Goal: Information Seeking & Learning: Learn about a topic

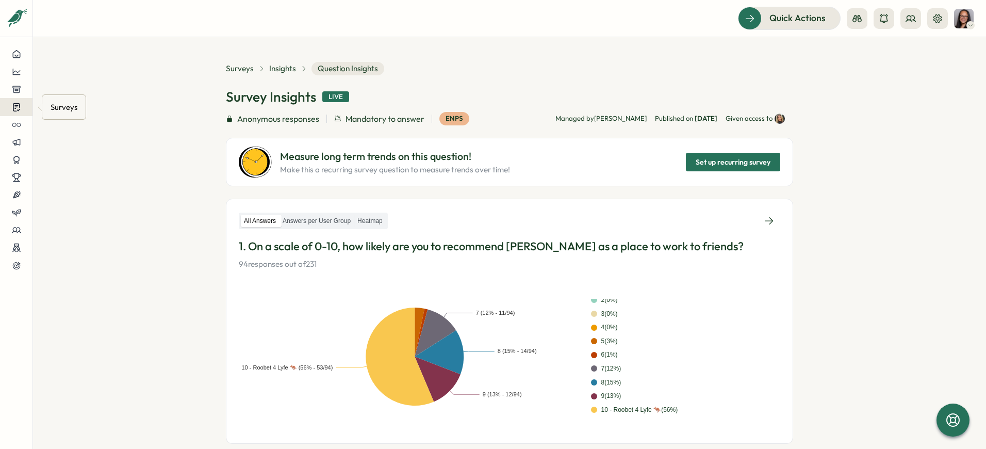
click at [23, 105] on div at bounding box center [16, 107] width 16 height 10
click at [61, 90] on div "Insights" at bounding box center [89, 87] width 77 height 11
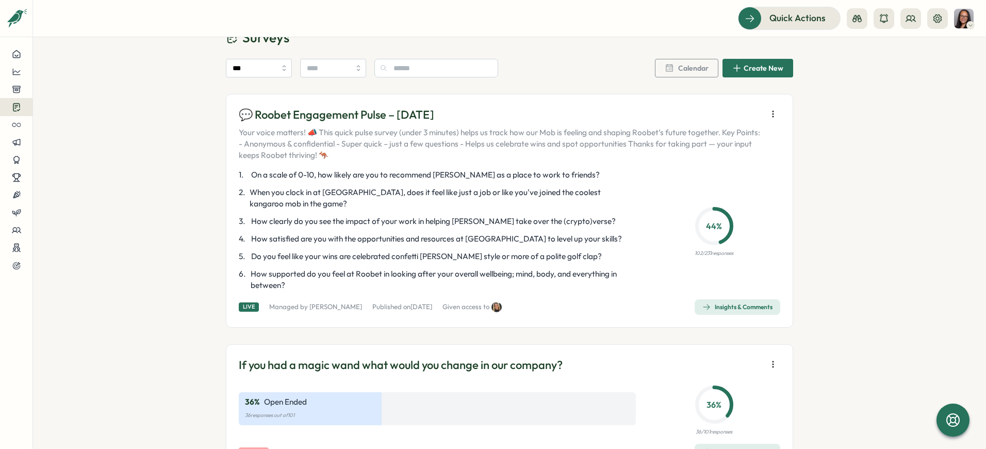
scroll to position [55, 0]
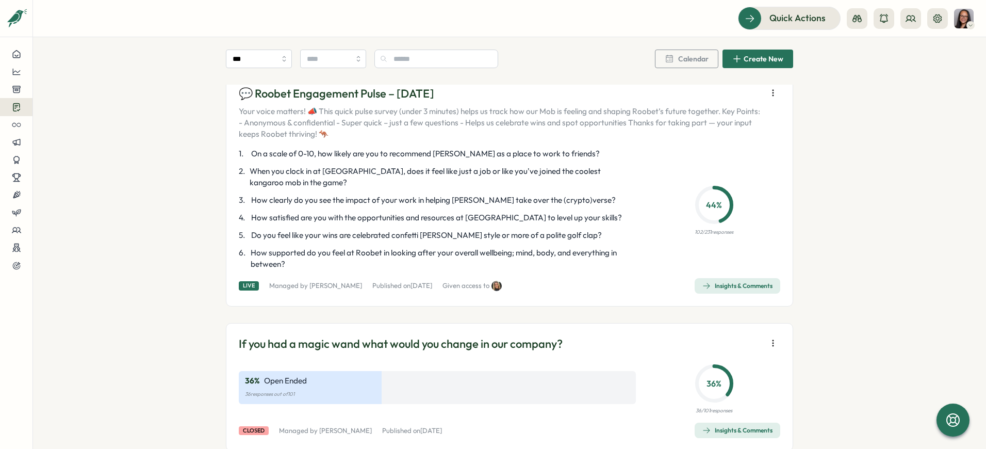
click at [719, 285] on div "Insights & Comments" at bounding box center [738, 286] width 70 height 8
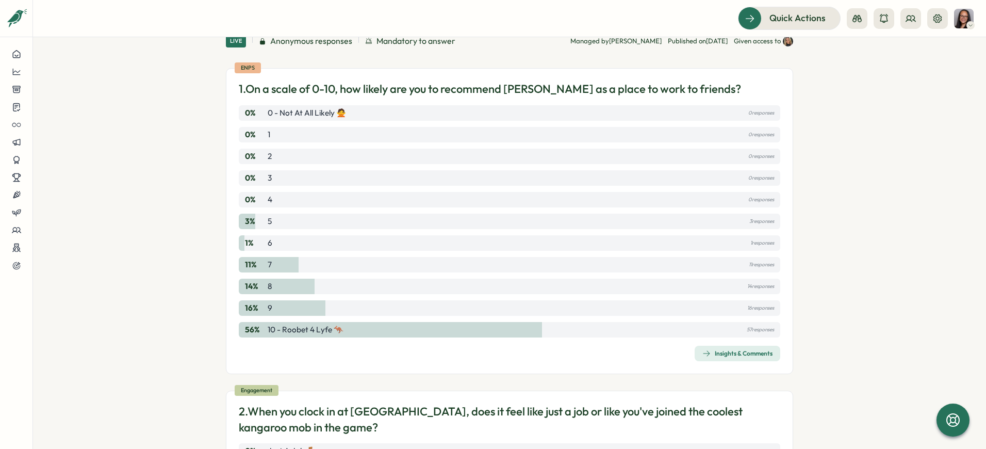
scroll to position [70, 0]
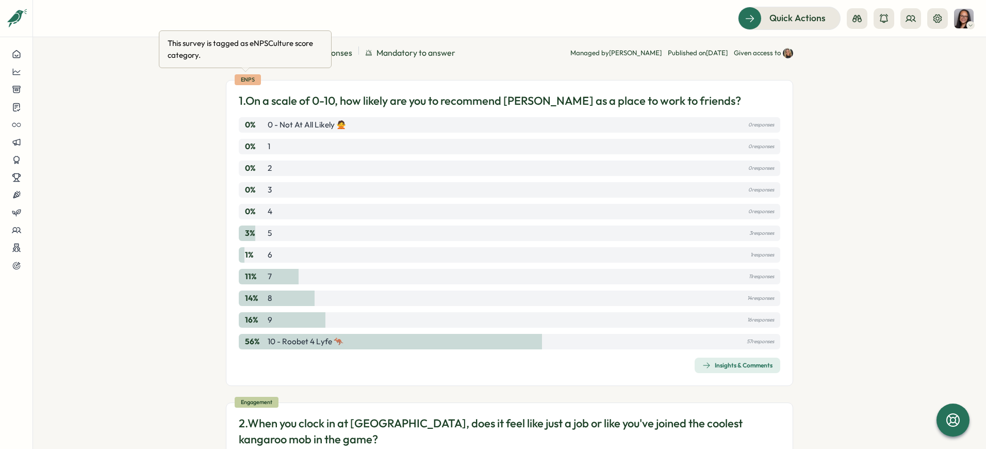
click at [242, 78] on div "eNPS" at bounding box center [248, 79] width 26 height 11
click at [697, 364] on button "Insights & Comments" at bounding box center [738, 365] width 86 height 15
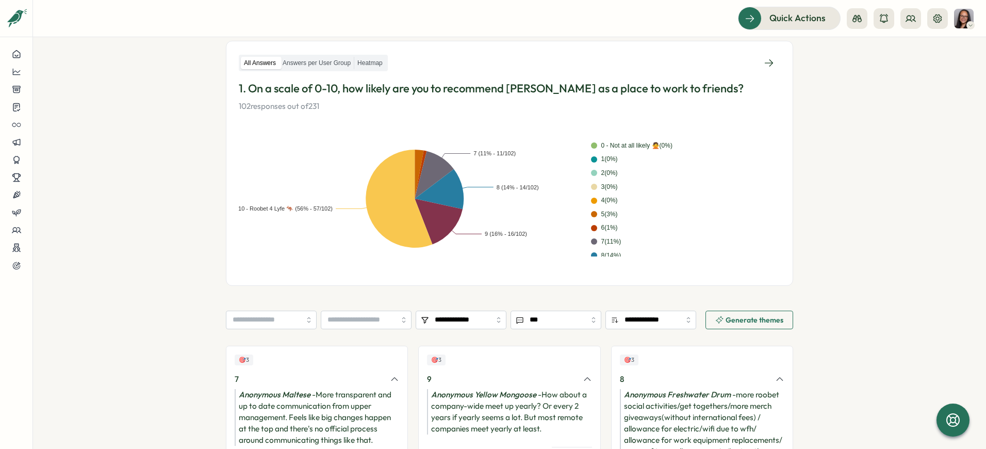
scroll to position [157, 0]
